Goal: Transaction & Acquisition: Purchase product/service

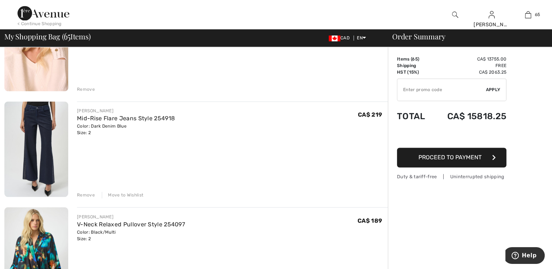
scroll to position [6672, 0]
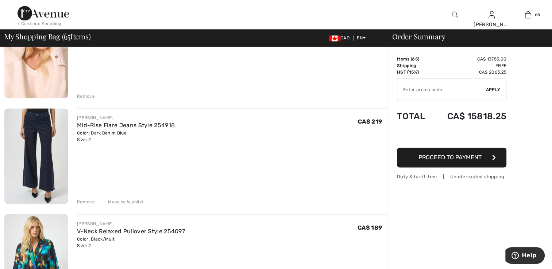
click at [118, 199] on div "Move to Wishlist" at bounding box center [123, 202] width 42 height 7
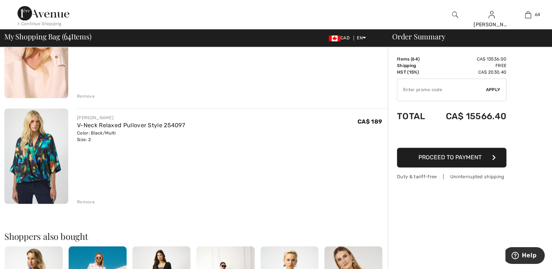
click at [83, 201] on div "Remove" at bounding box center [86, 202] width 18 height 7
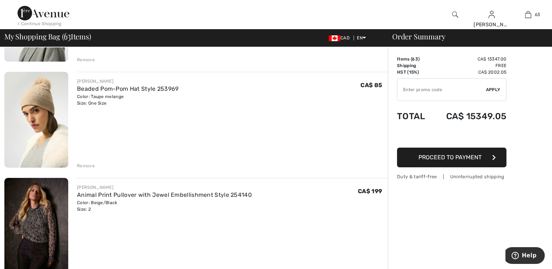
scroll to position [5541, 0]
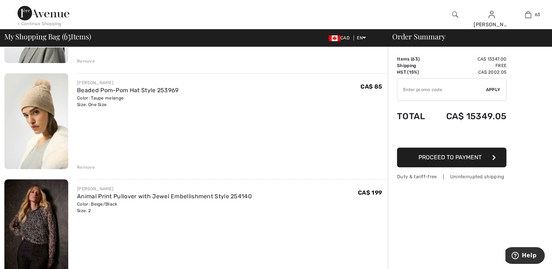
click at [42, 200] on img at bounding box center [36, 227] width 64 height 96
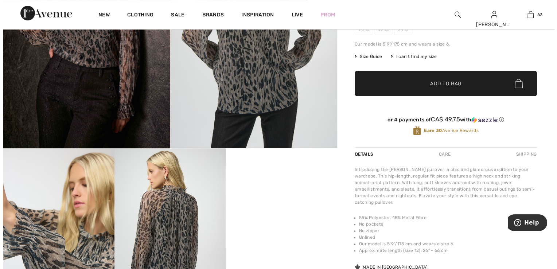
scroll to position [109, 0]
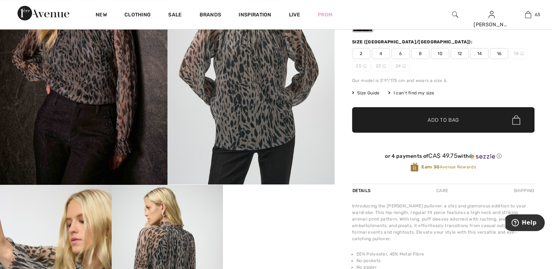
click at [96, 141] on img at bounding box center [83, 59] width 167 height 251
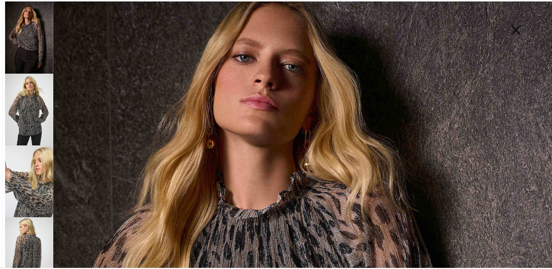
scroll to position [11, 0]
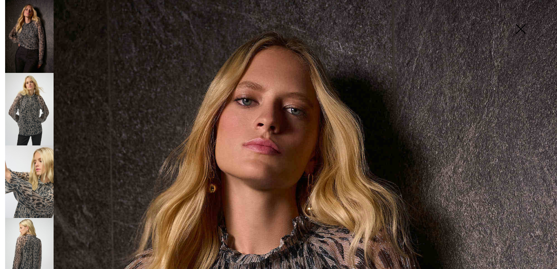
click at [521, 27] on img at bounding box center [520, 30] width 36 height 38
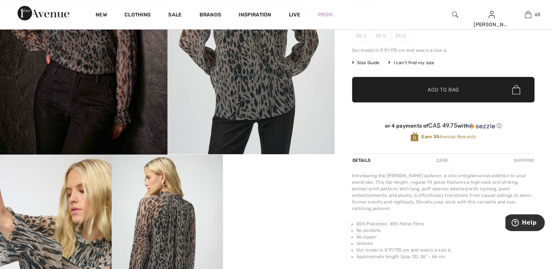
scroll to position [219, 0]
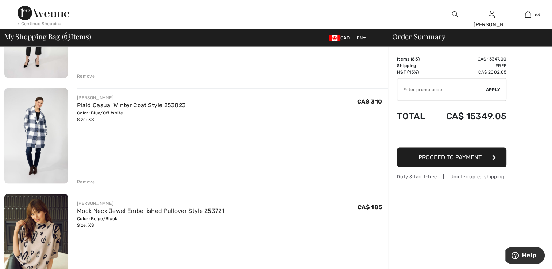
scroll to position [1385, 0]
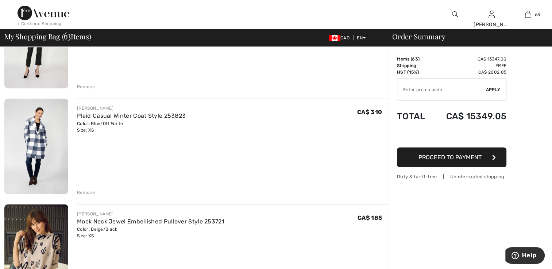
click at [38, 226] on img at bounding box center [36, 253] width 64 height 96
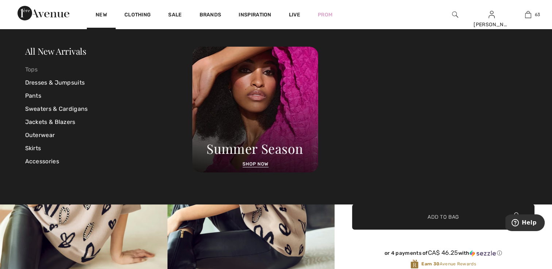
click at [36, 69] on link "Tops" at bounding box center [108, 69] width 167 height 13
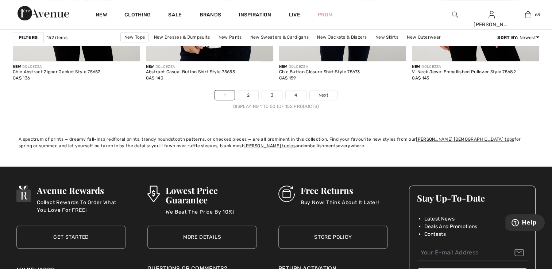
scroll to position [3427, 0]
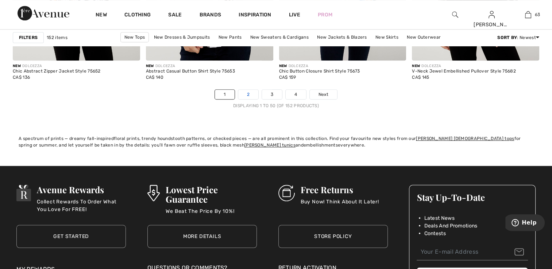
click at [247, 94] on link "2" at bounding box center [248, 94] width 20 height 9
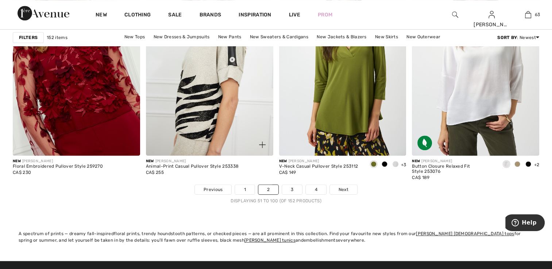
scroll to position [3354, 0]
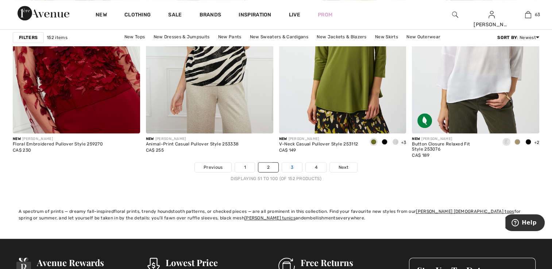
click at [285, 165] on link "3" at bounding box center [292, 167] width 20 height 9
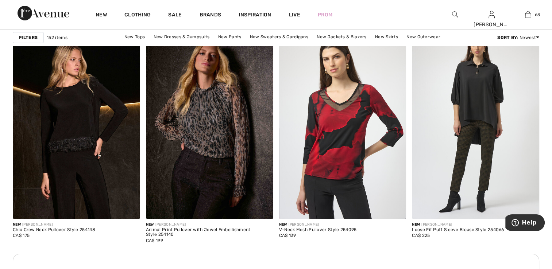
scroll to position [2516, 0]
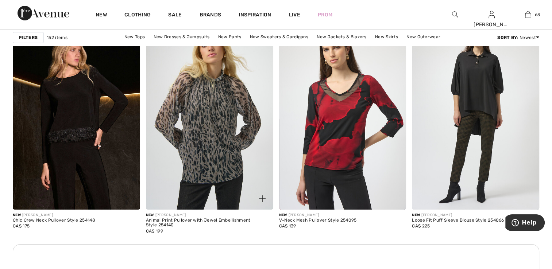
click at [210, 161] on img at bounding box center [209, 114] width 127 height 191
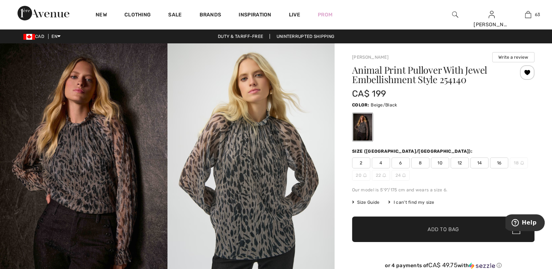
click at [359, 161] on span "2" at bounding box center [361, 162] width 18 height 11
click at [418, 237] on span "✔ Added to Bag Add to Bag" at bounding box center [443, 230] width 182 height 26
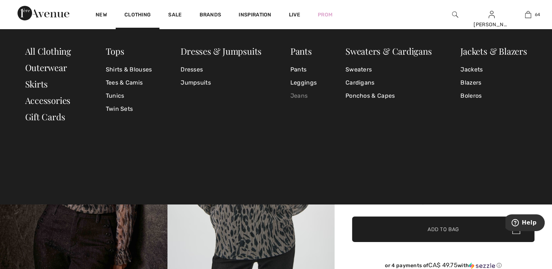
click at [296, 97] on link "Jeans" at bounding box center [303, 95] width 26 height 13
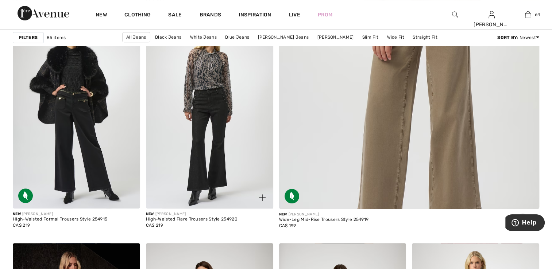
scroll to position [292, 0]
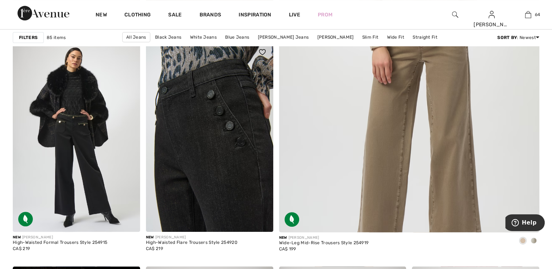
click at [225, 148] on img at bounding box center [209, 136] width 127 height 191
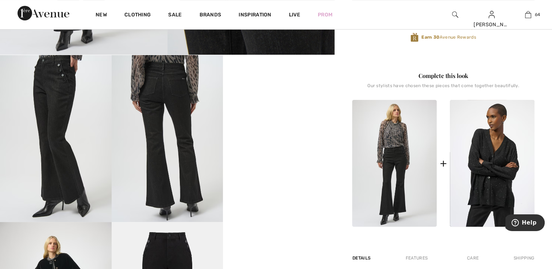
scroll to position [255, 0]
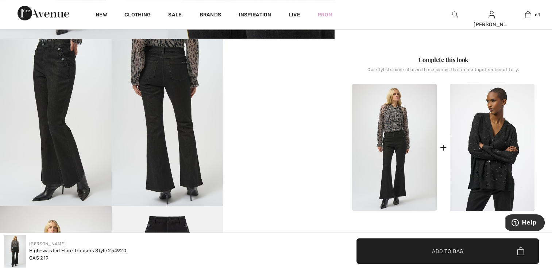
click at [405, 167] on img at bounding box center [394, 147] width 85 height 127
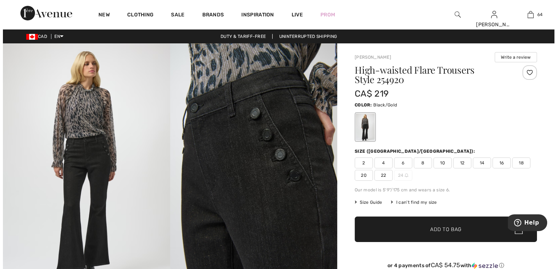
scroll to position [0, 0]
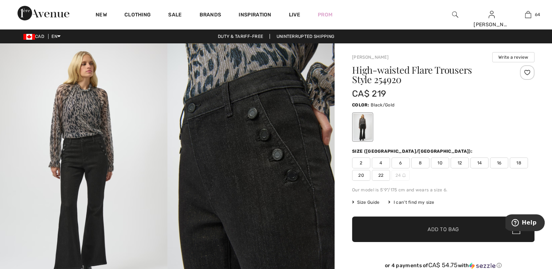
click at [102, 148] on img at bounding box center [83, 168] width 167 height 250
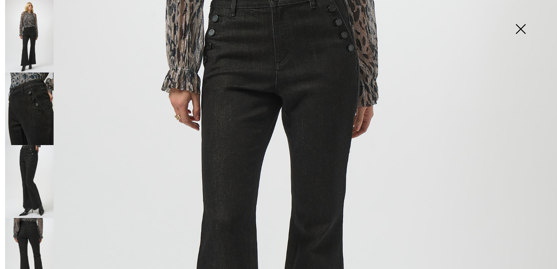
scroll to position [328, 0]
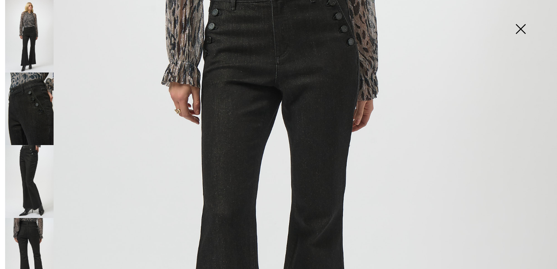
click at [35, 112] on img at bounding box center [29, 109] width 48 height 73
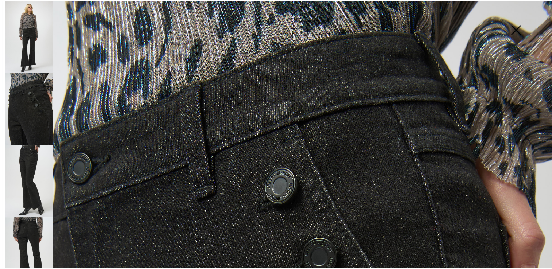
scroll to position [36, 0]
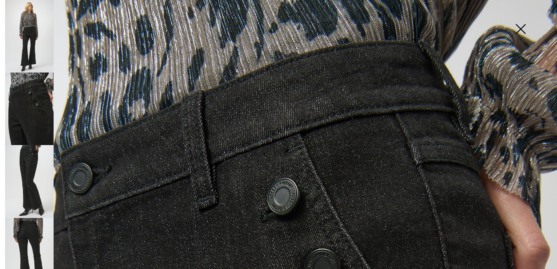
click at [515, 27] on img at bounding box center [520, 30] width 36 height 38
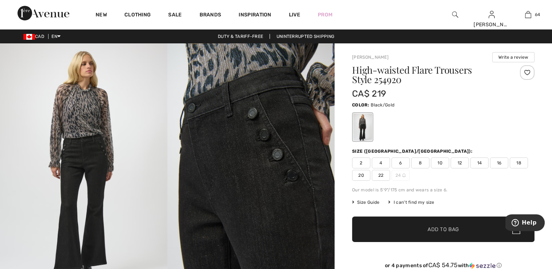
click at [367, 163] on span "2" at bounding box center [361, 162] width 18 height 11
click at [456, 232] on span "Add to Bag" at bounding box center [442, 230] width 31 height 8
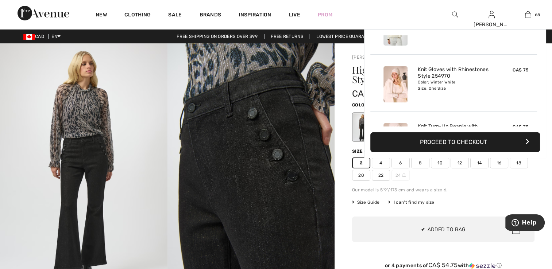
scroll to position [3600, 0]
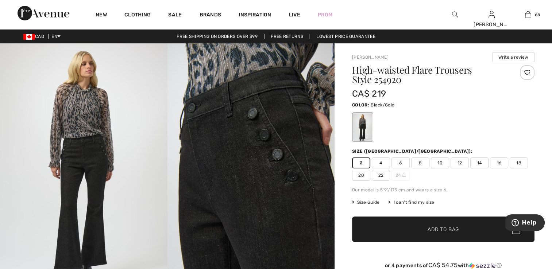
click at [524, 75] on div at bounding box center [527, 72] width 15 height 15
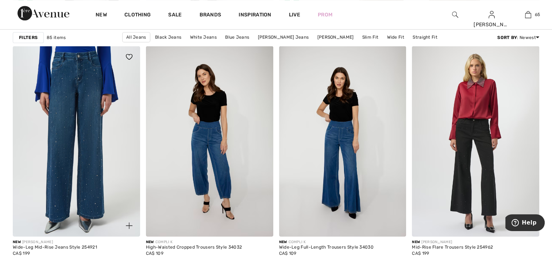
scroll to position [437, 0]
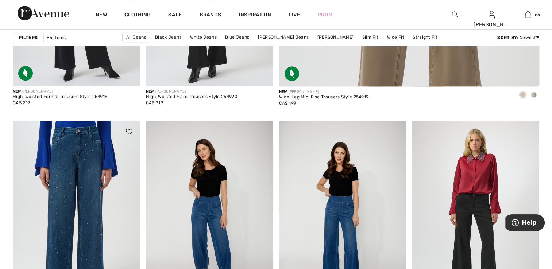
click at [99, 151] on img at bounding box center [76, 216] width 127 height 191
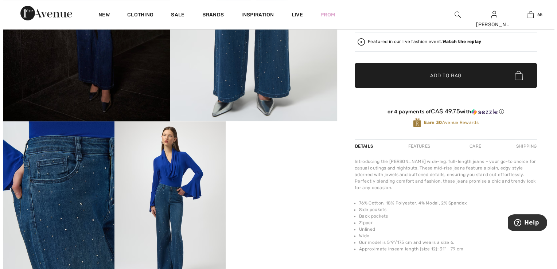
scroll to position [219, 0]
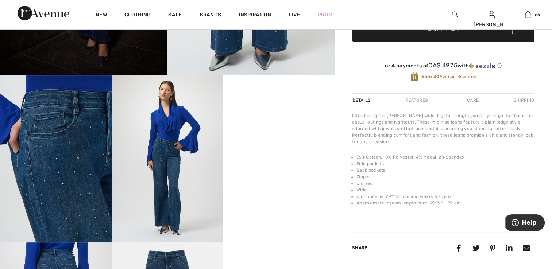
click at [58, 160] on img at bounding box center [56, 158] width 112 height 167
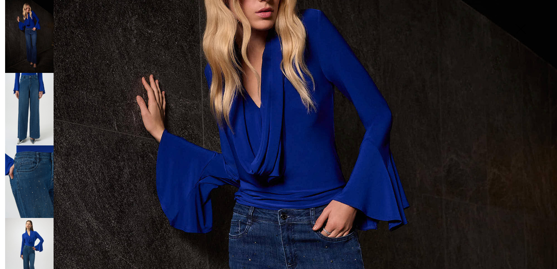
scroll to position [73, 0]
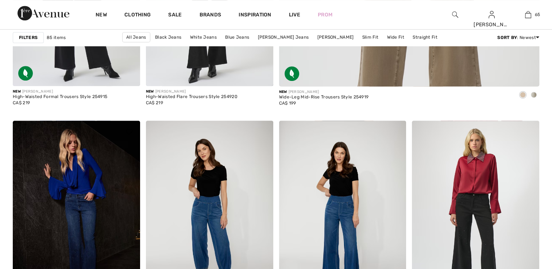
scroll to position [437, 0]
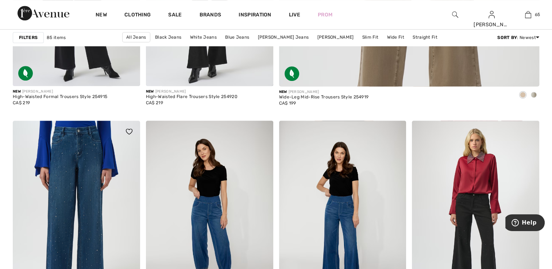
drag, startPoint x: 71, startPoint y: 198, endPoint x: 75, endPoint y: 195, distance: 5.0
click at [71, 198] on img at bounding box center [76, 216] width 127 height 191
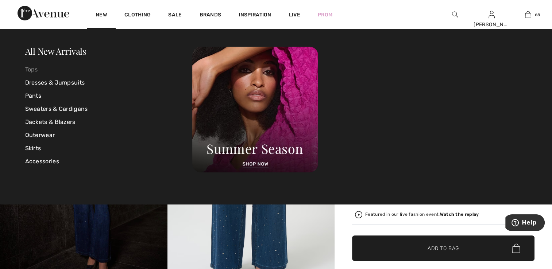
click at [30, 70] on link "Tops" at bounding box center [108, 69] width 167 height 13
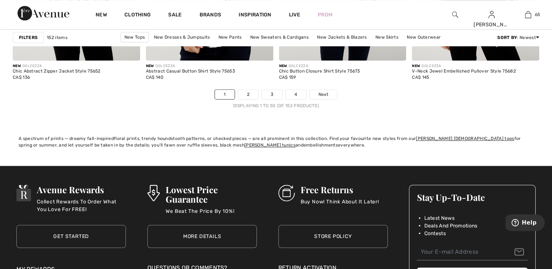
scroll to position [3427, 0]
click at [249, 90] on link "2" at bounding box center [248, 94] width 20 height 9
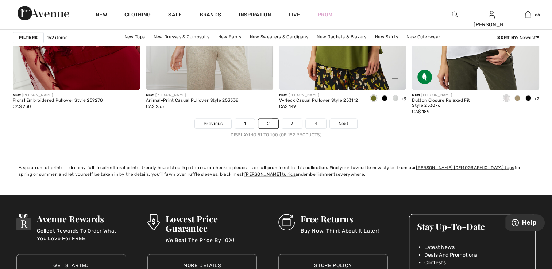
scroll to position [3390, 0]
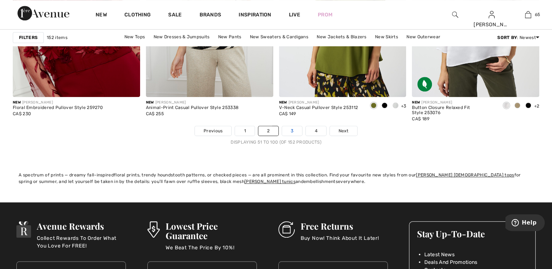
click at [293, 129] on link "3" at bounding box center [292, 130] width 20 height 9
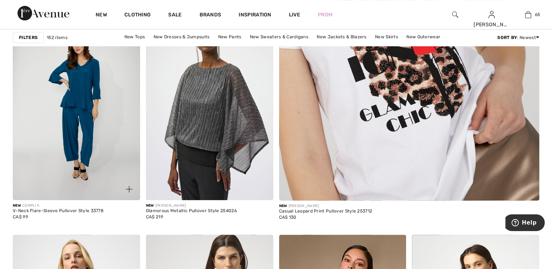
scroll to position [255, 0]
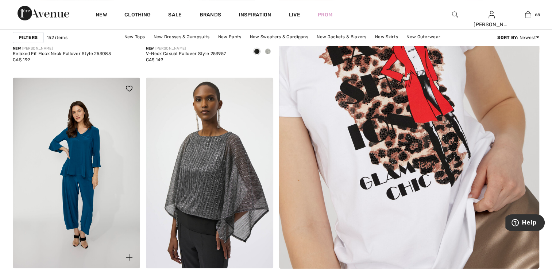
click at [88, 189] on img at bounding box center [76, 173] width 127 height 191
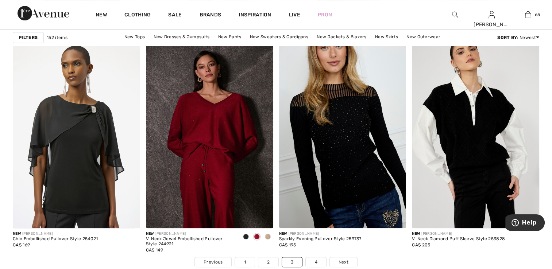
scroll to position [3362, 0]
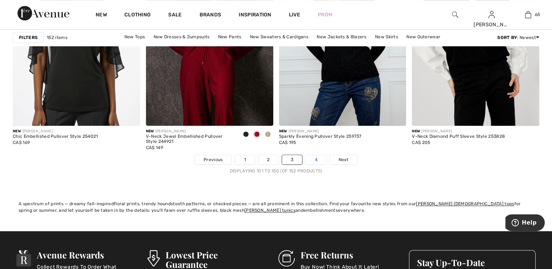
click at [320, 158] on link "4" at bounding box center [316, 159] width 20 height 9
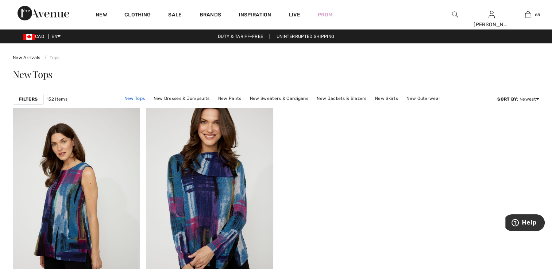
click at [144, 99] on link "New Tops" at bounding box center [135, 98] width 28 height 9
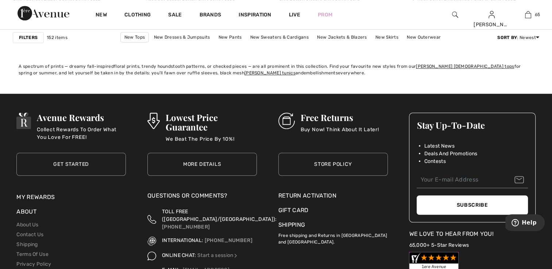
scroll to position [3390, 0]
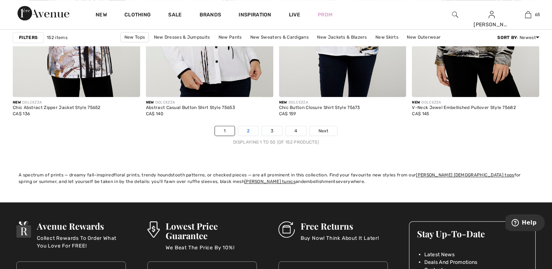
click at [244, 131] on link "2" at bounding box center [248, 130] width 20 height 9
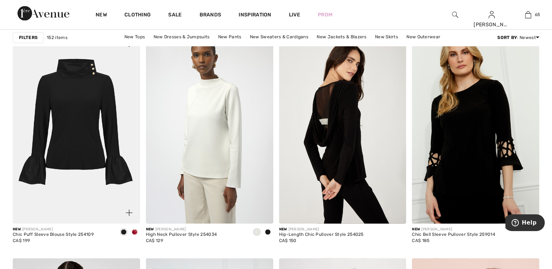
scroll to position [1276, 0]
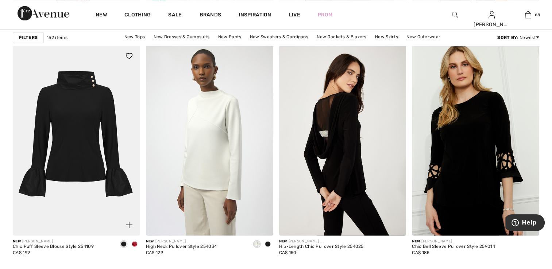
click at [134, 242] on span at bounding box center [135, 244] width 6 height 6
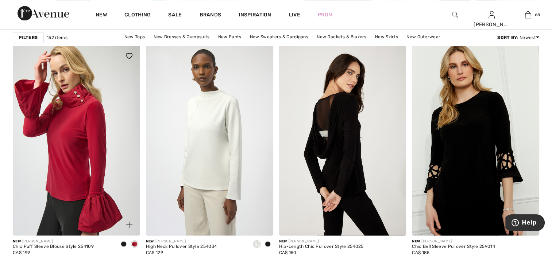
click at [124, 243] on span at bounding box center [124, 244] width 6 height 6
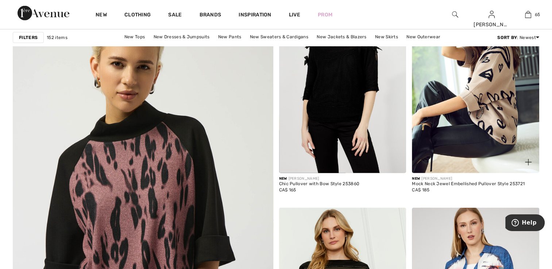
scroll to position [1859, 0]
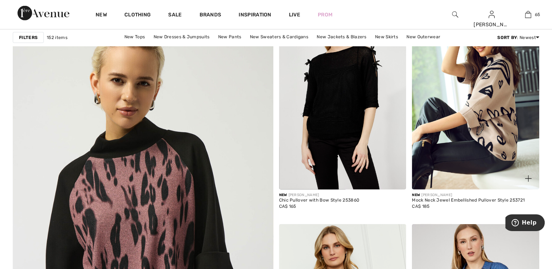
click at [467, 132] on img at bounding box center [475, 94] width 127 height 191
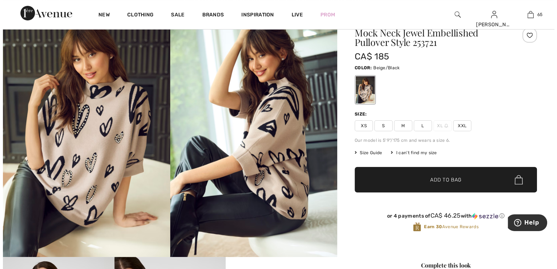
scroll to position [36, 0]
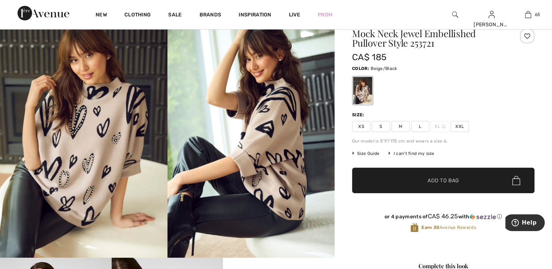
click at [107, 130] on img at bounding box center [83, 132] width 167 height 251
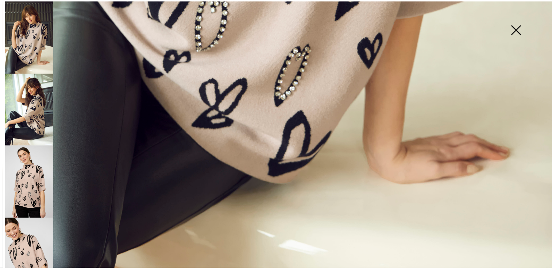
scroll to position [558, 0]
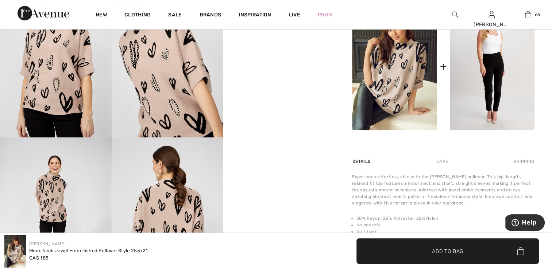
scroll to position [328, 0]
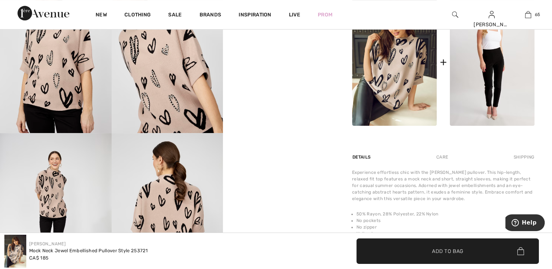
click at [372, 78] on img at bounding box center [394, 62] width 85 height 127
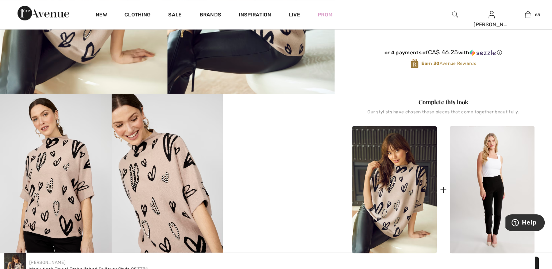
scroll to position [182, 0]
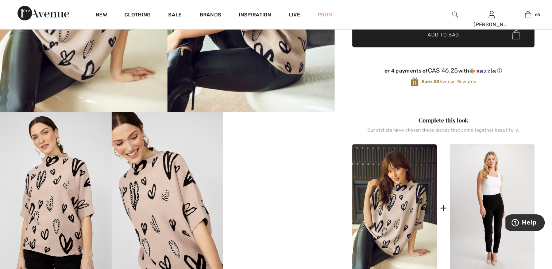
click at [406, 215] on img at bounding box center [394, 207] width 85 height 127
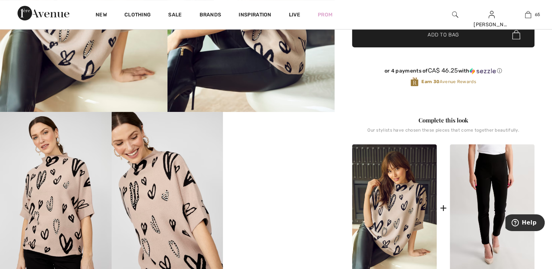
click at [489, 215] on img at bounding box center [492, 207] width 85 height 127
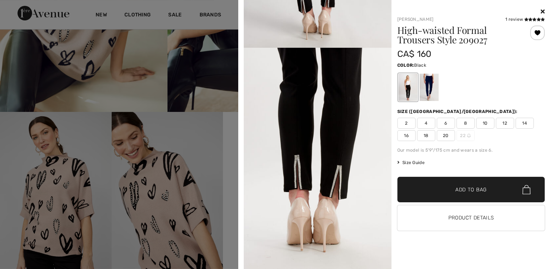
scroll to position [1057, 0]
click at [405, 122] on span "2" at bounding box center [406, 123] width 18 height 11
click at [428, 185] on span "✔ Added to Bag Add to Bag" at bounding box center [471, 190] width 148 height 26
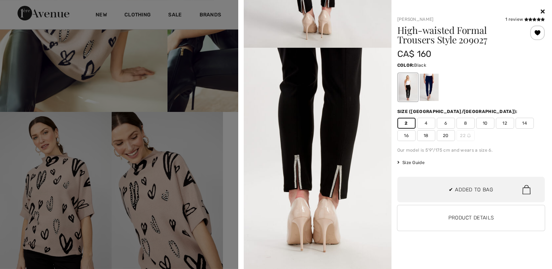
scroll to position [3657, 0]
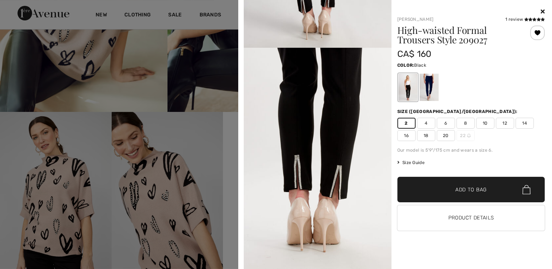
click at [65, 50] on div at bounding box center [276, 134] width 552 height 269
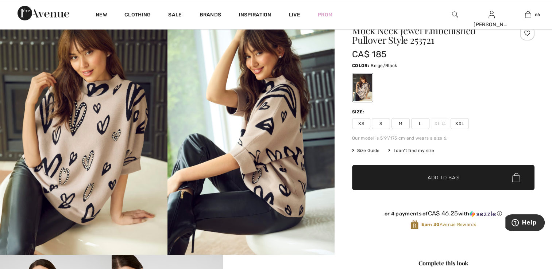
scroll to position [0, 0]
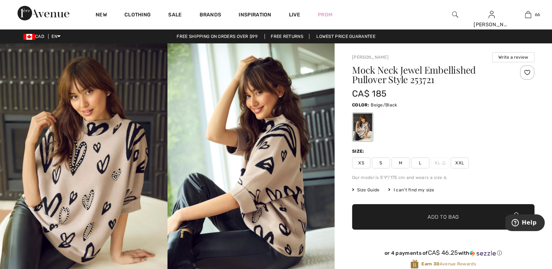
click at [357, 129] on div at bounding box center [362, 126] width 19 height 27
click at [361, 162] on span "XS" at bounding box center [361, 162] width 18 height 11
click at [420, 223] on span "✔ Added to Bag Add to Bag" at bounding box center [443, 217] width 182 height 26
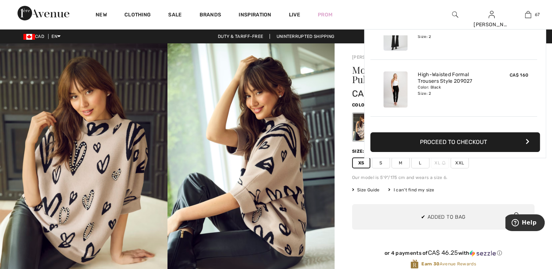
scroll to position [3714, 0]
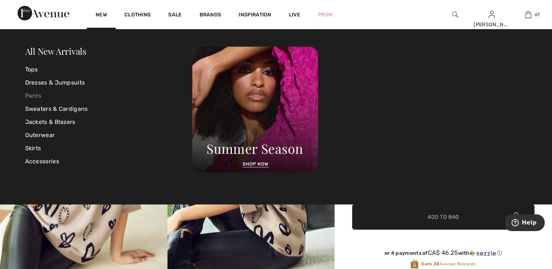
click at [40, 96] on link "Pants" at bounding box center [108, 95] width 167 height 13
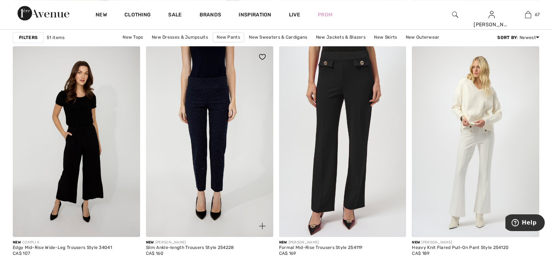
scroll to position [729, 0]
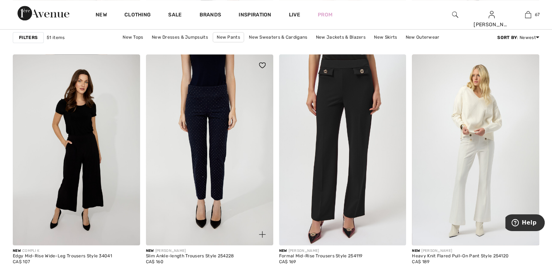
click at [214, 138] on img at bounding box center [209, 149] width 127 height 191
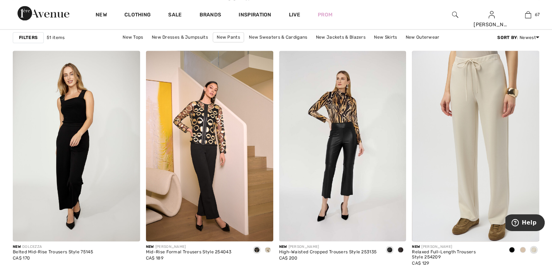
scroll to position [1057, 0]
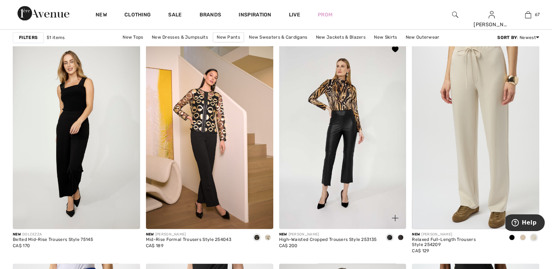
click at [353, 178] on img at bounding box center [342, 133] width 127 height 191
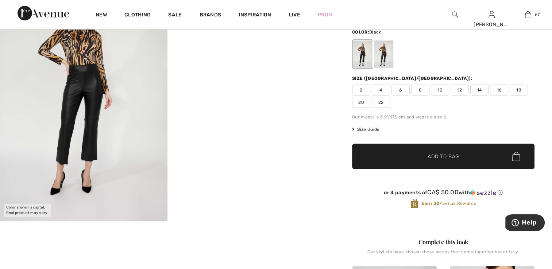
scroll to position [36, 0]
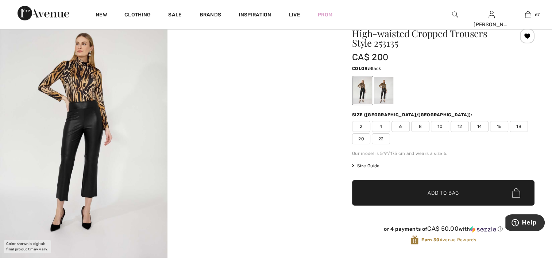
click at [360, 99] on div at bounding box center [362, 90] width 19 height 27
click at [358, 126] on span "2" at bounding box center [361, 126] width 18 height 11
click at [432, 195] on span "Add to Bag" at bounding box center [442, 193] width 31 height 8
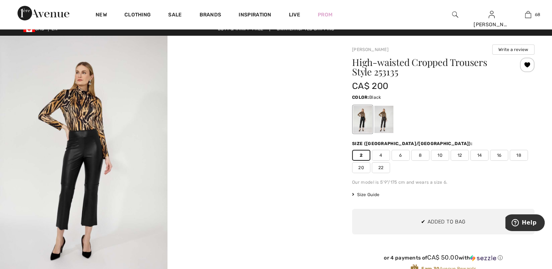
scroll to position [0, 0]
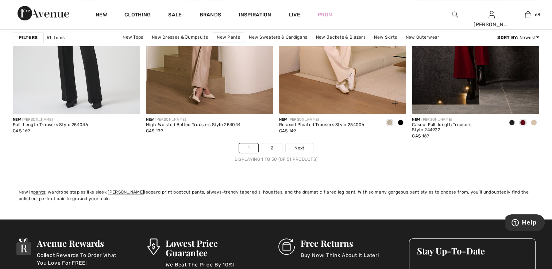
scroll to position [3390, 0]
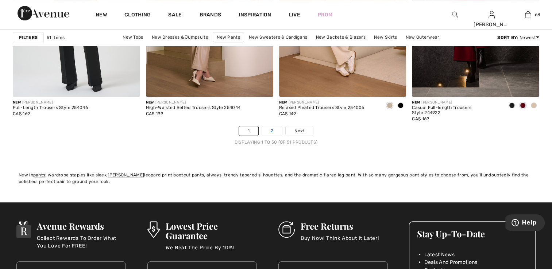
click at [274, 132] on link "2" at bounding box center [272, 130] width 20 height 9
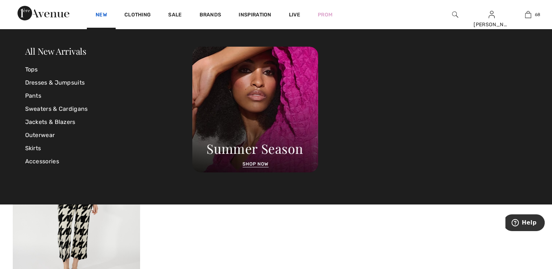
click at [101, 16] on link "New" at bounding box center [101, 16] width 11 height 8
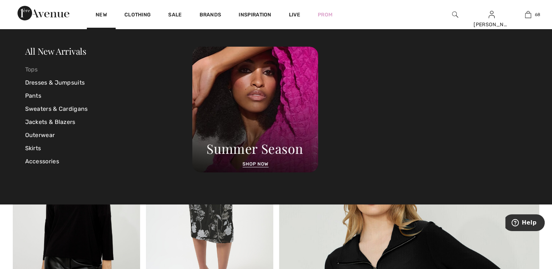
click at [34, 69] on link "Tops" at bounding box center [108, 69] width 167 height 13
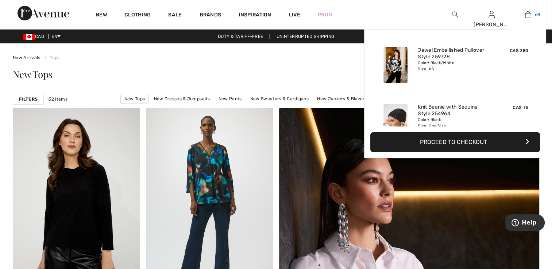
click at [527, 15] on img at bounding box center [528, 14] width 6 height 9
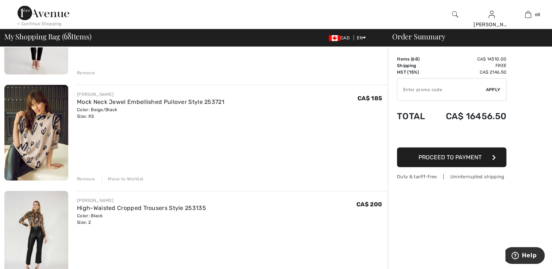
scroll to position [7036, 0]
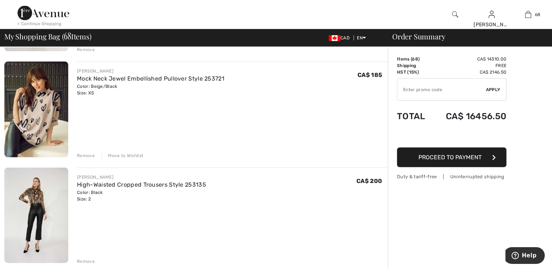
click at [126, 155] on div "Move to Wishlist" at bounding box center [123, 155] width 42 height 7
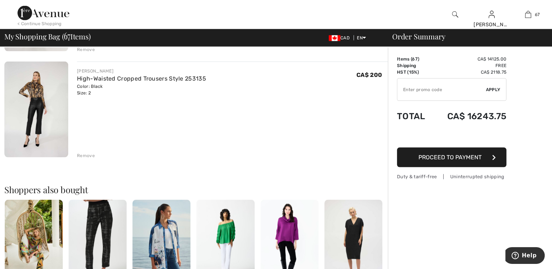
click at [52, 141] on img at bounding box center [36, 110] width 64 height 96
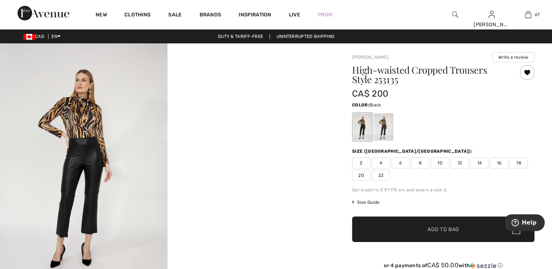
click div
click span "2"
click div
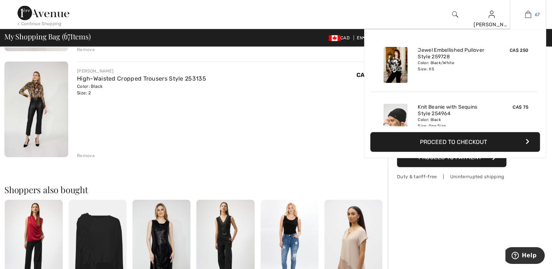
click at [524, 14] on link "67" at bounding box center [528, 14] width 36 height 9
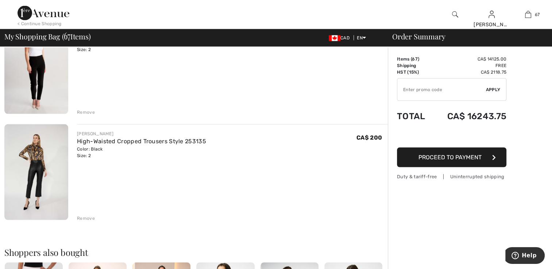
scroll to position [6957, 0]
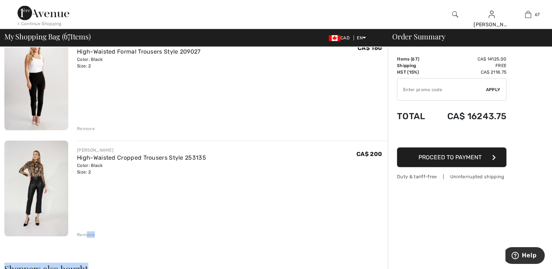
drag, startPoint x: 86, startPoint y: 232, endPoint x: 108, endPoint y: 241, distance: 23.7
drag, startPoint x: 108, startPoint y: 241, endPoint x: 161, endPoint y: 228, distance: 54.4
click at [161, 230] on div "Remove" at bounding box center [232, 234] width 311 height 8
